Goal: Information Seeking & Learning: Understand process/instructions

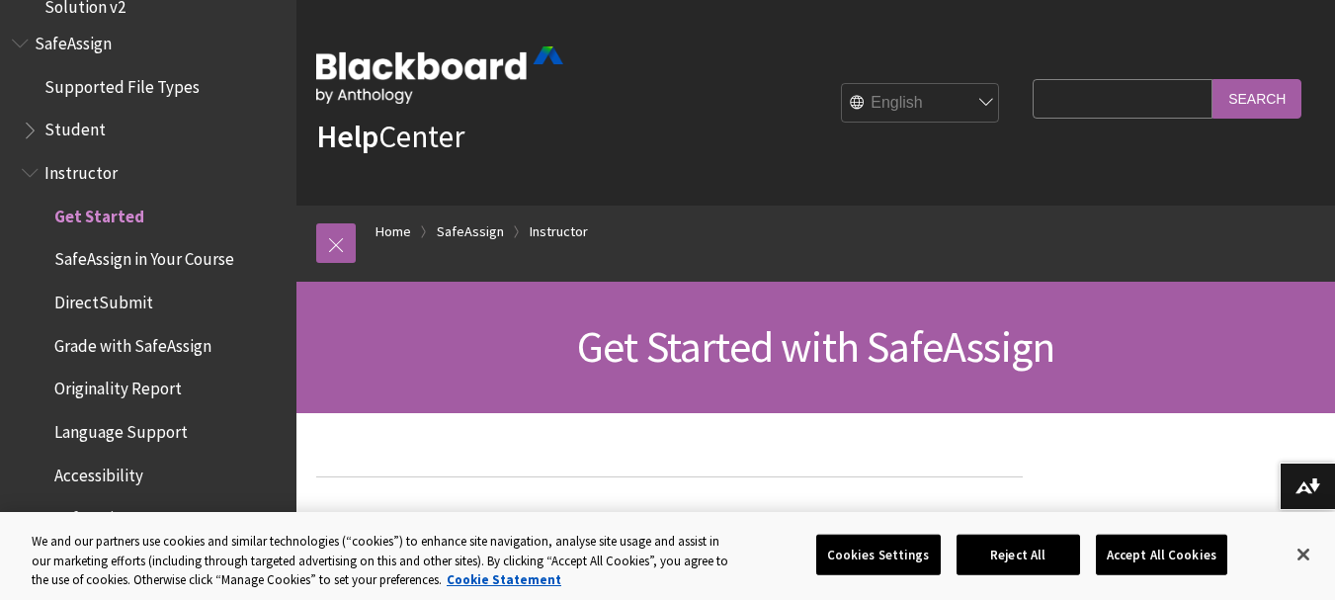
click at [79, 114] on span "Student" at bounding box center [74, 127] width 61 height 27
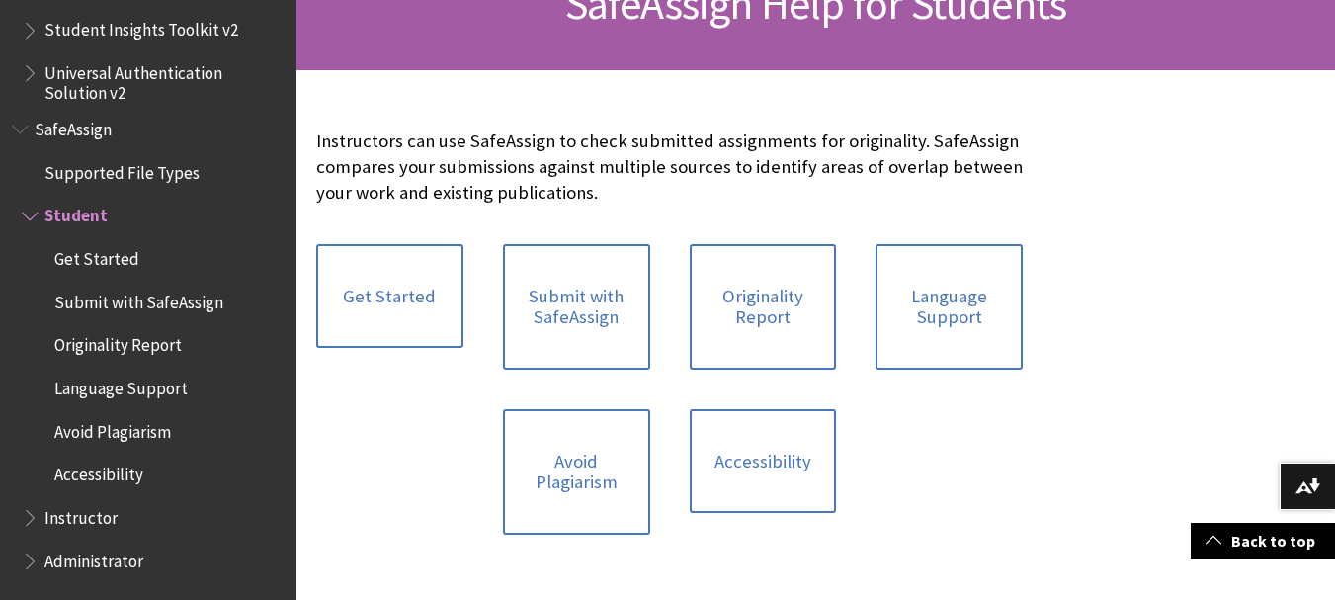
scroll to position [353, 0]
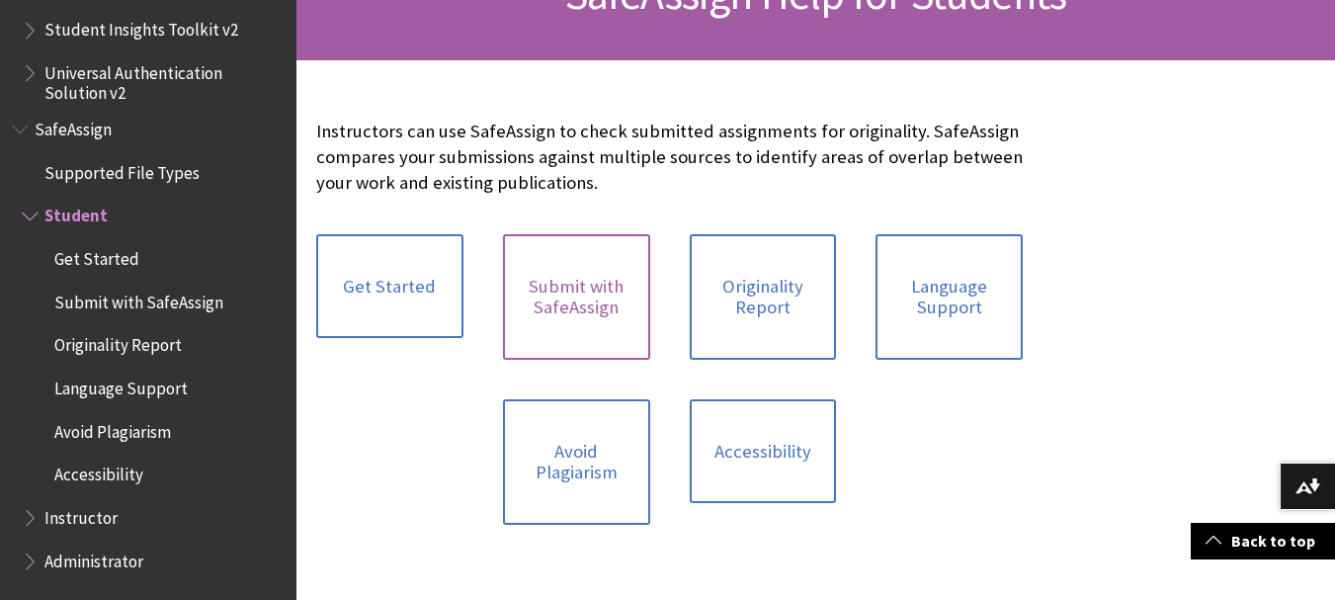
click at [561, 324] on link "Submit with SafeAssign" at bounding box center [576, 297] width 147 height 126
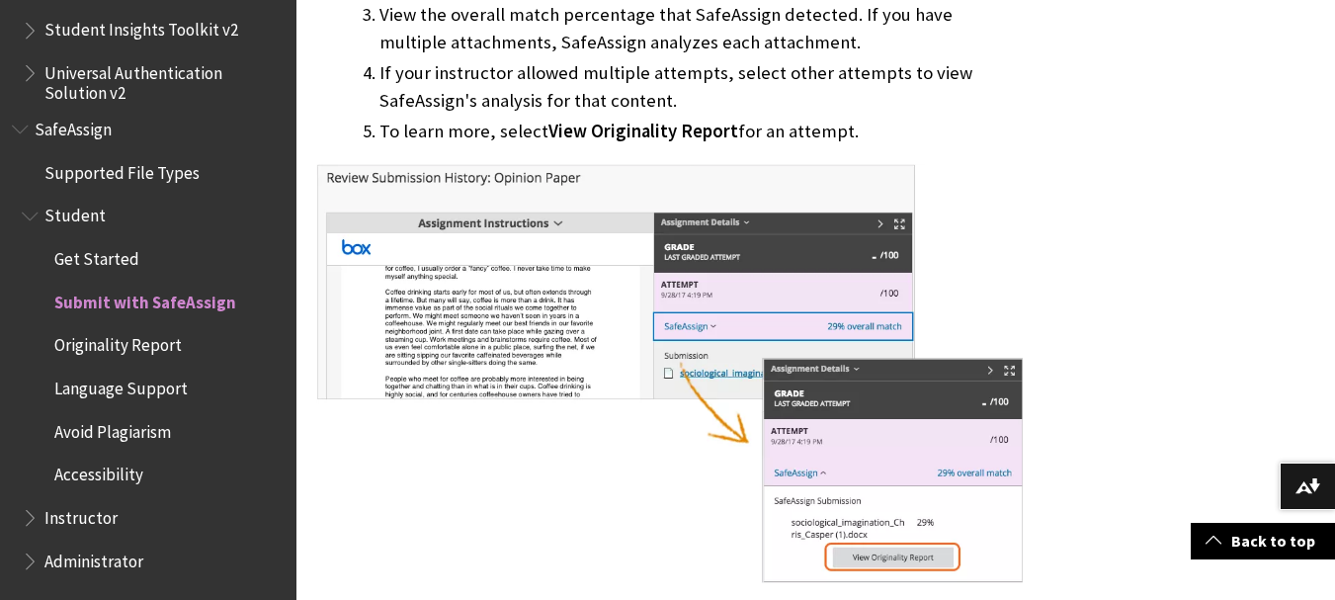
scroll to position [1716, 0]
